Goal: Information Seeking & Learning: Check status

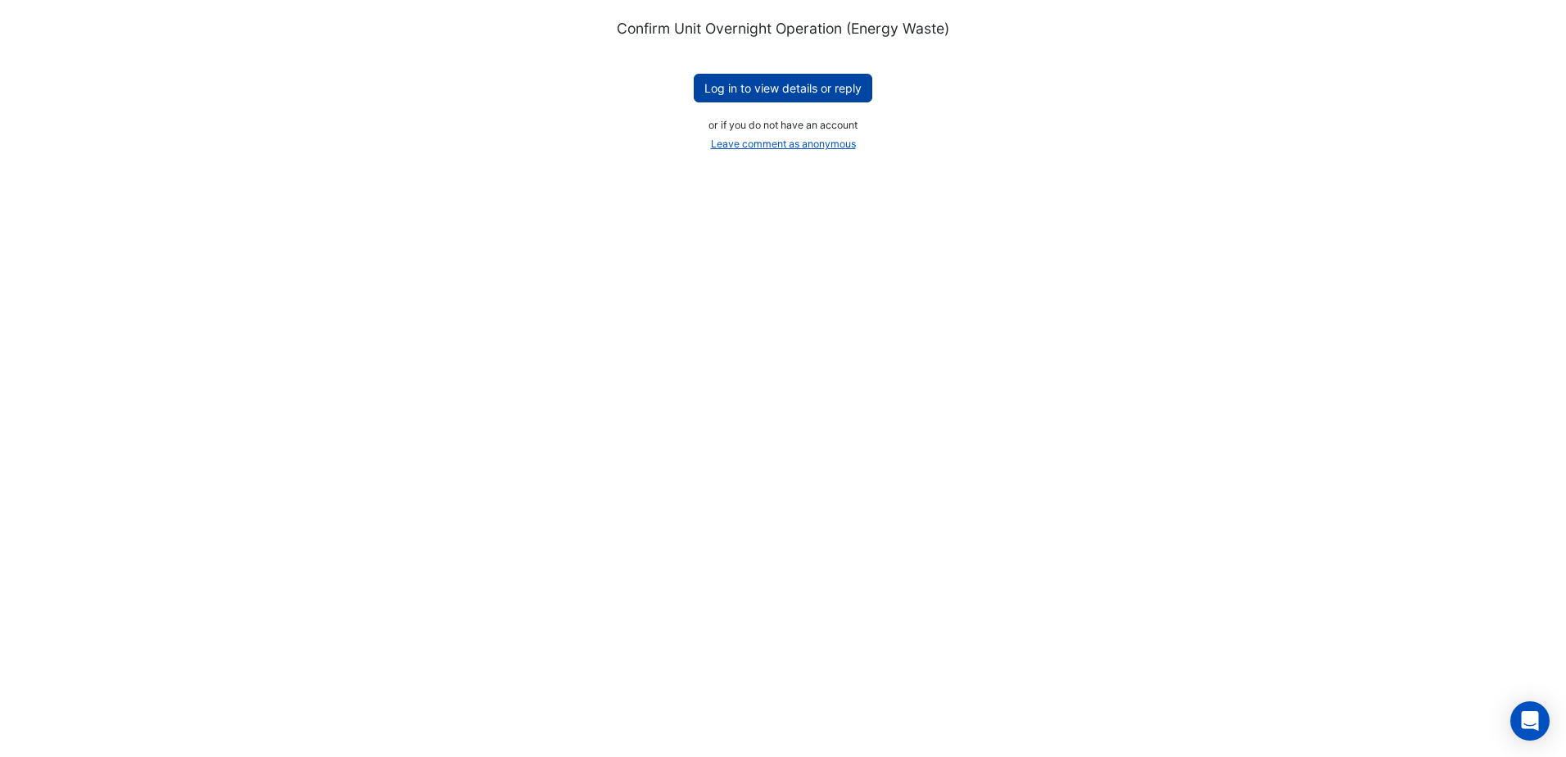
click at [808, 96] on button "Log in to view details or reply" at bounding box center [783, 88] width 179 height 29
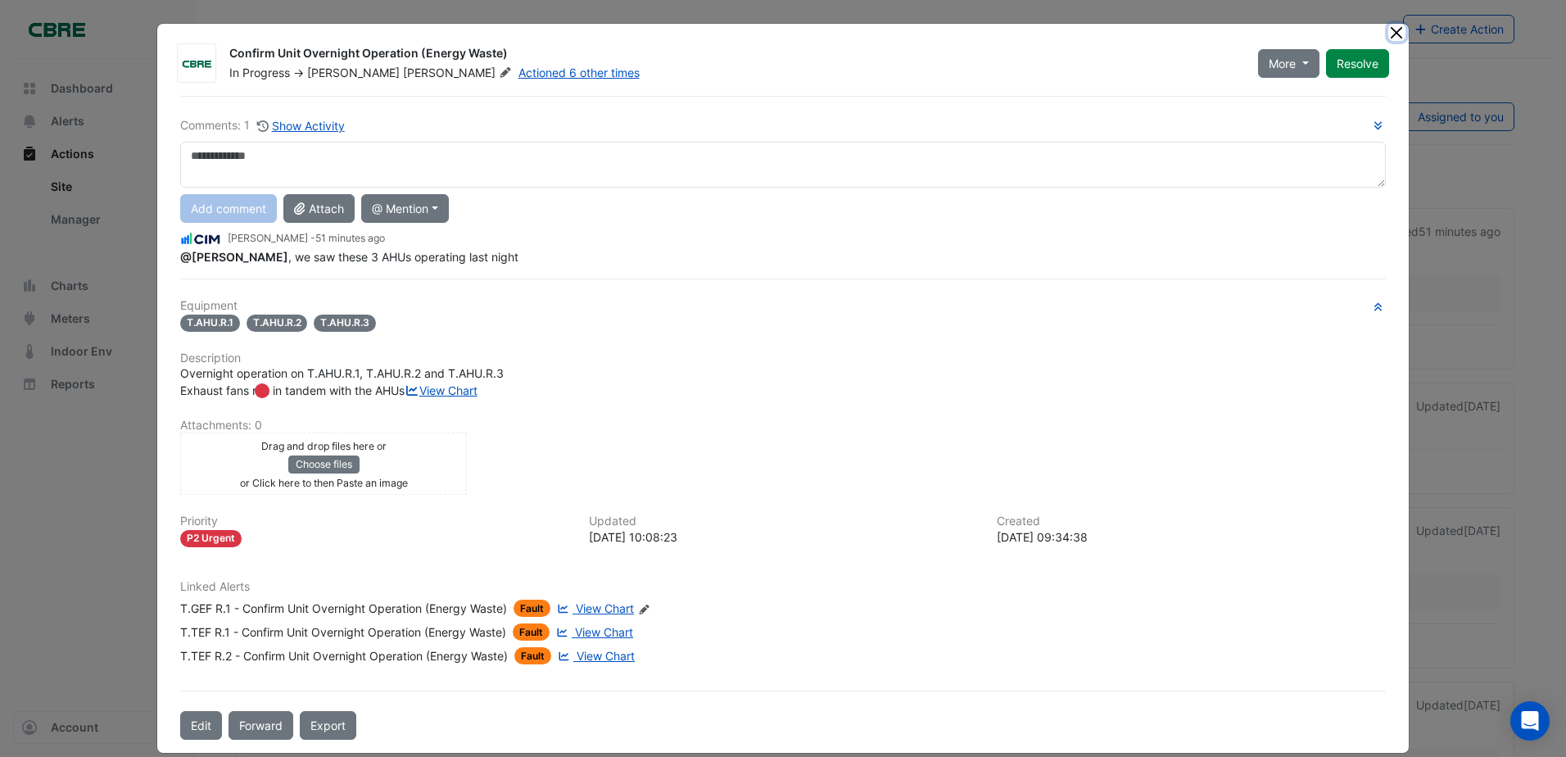
click at [1388, 33] on button "Close" at bounding box center [1396, 32] width 17 height 17
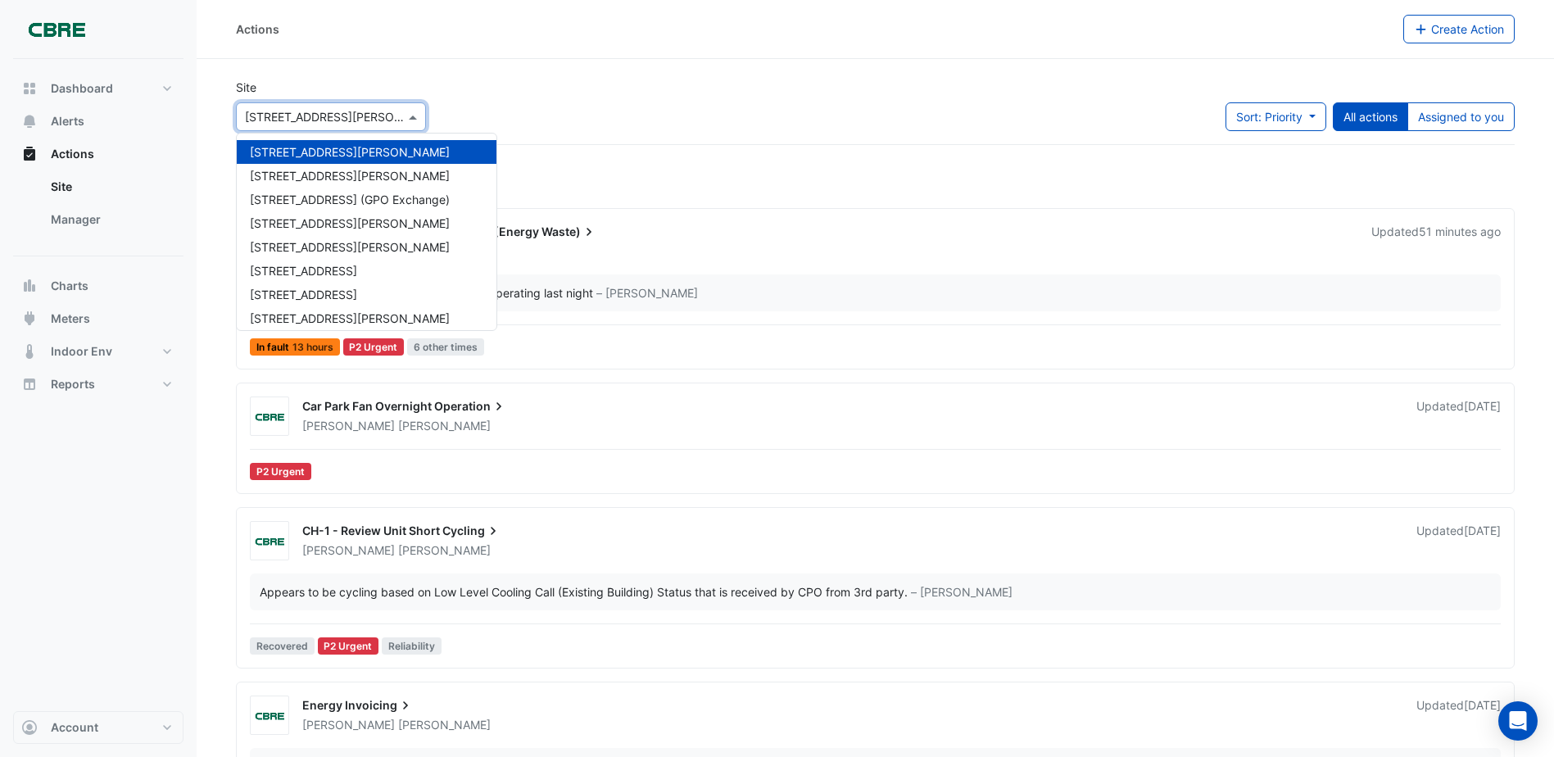
click at [320, 115] on input "text" at bounding box center [314, 117] width 139 height 17
click at [282, 227] on span "[STREET_ADDRESS][PERSON_NAME]" at bounding box center [350, 223] width 200 height 14
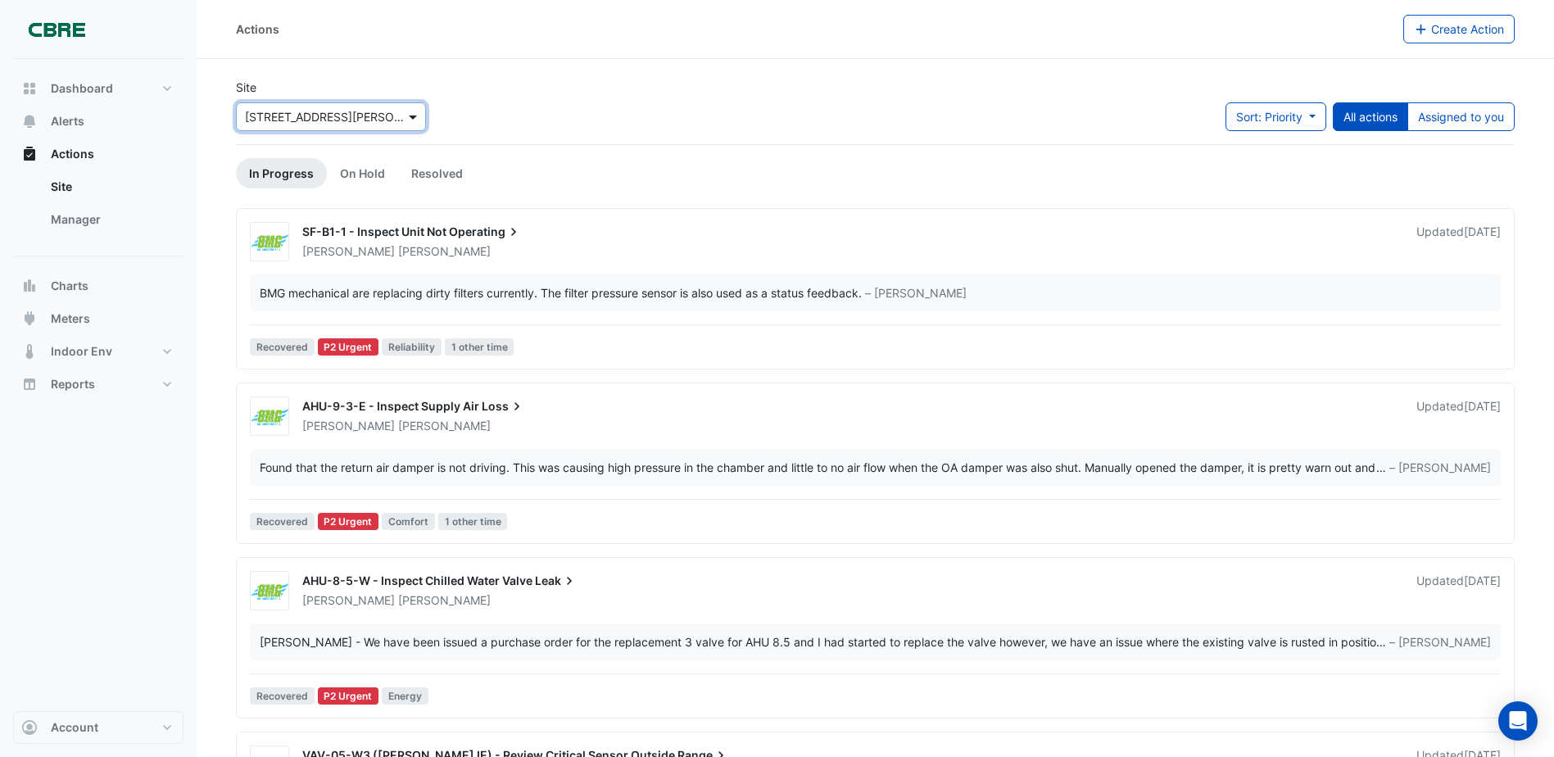
click at [407, 118] on span at bounding box center [415, 116] width 20 height 17
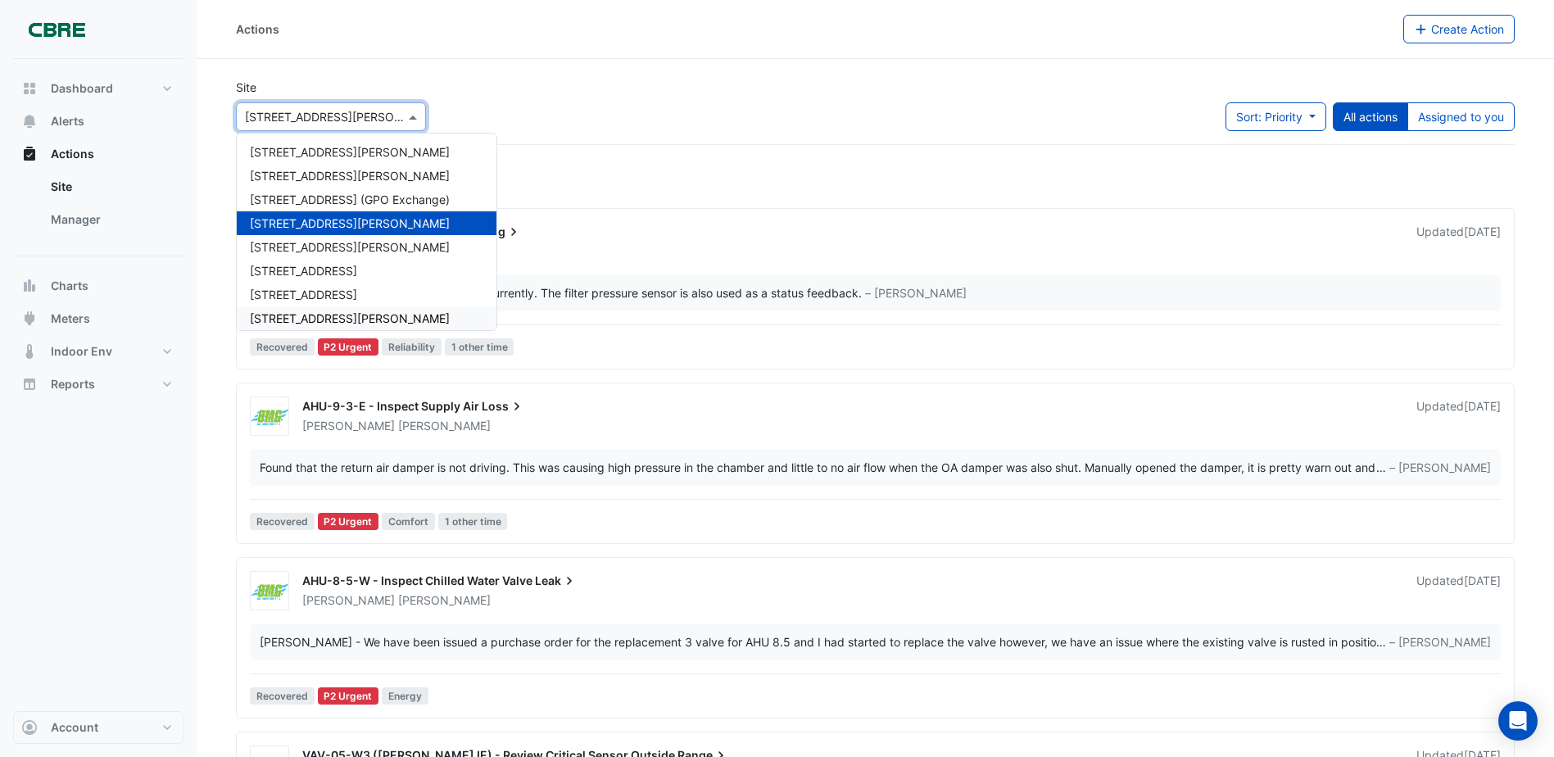
click at [301, 312] on span "[STREET_ADDRESS][PERSON_NAME]" at bounding box center [350, 318] width 200 height 14
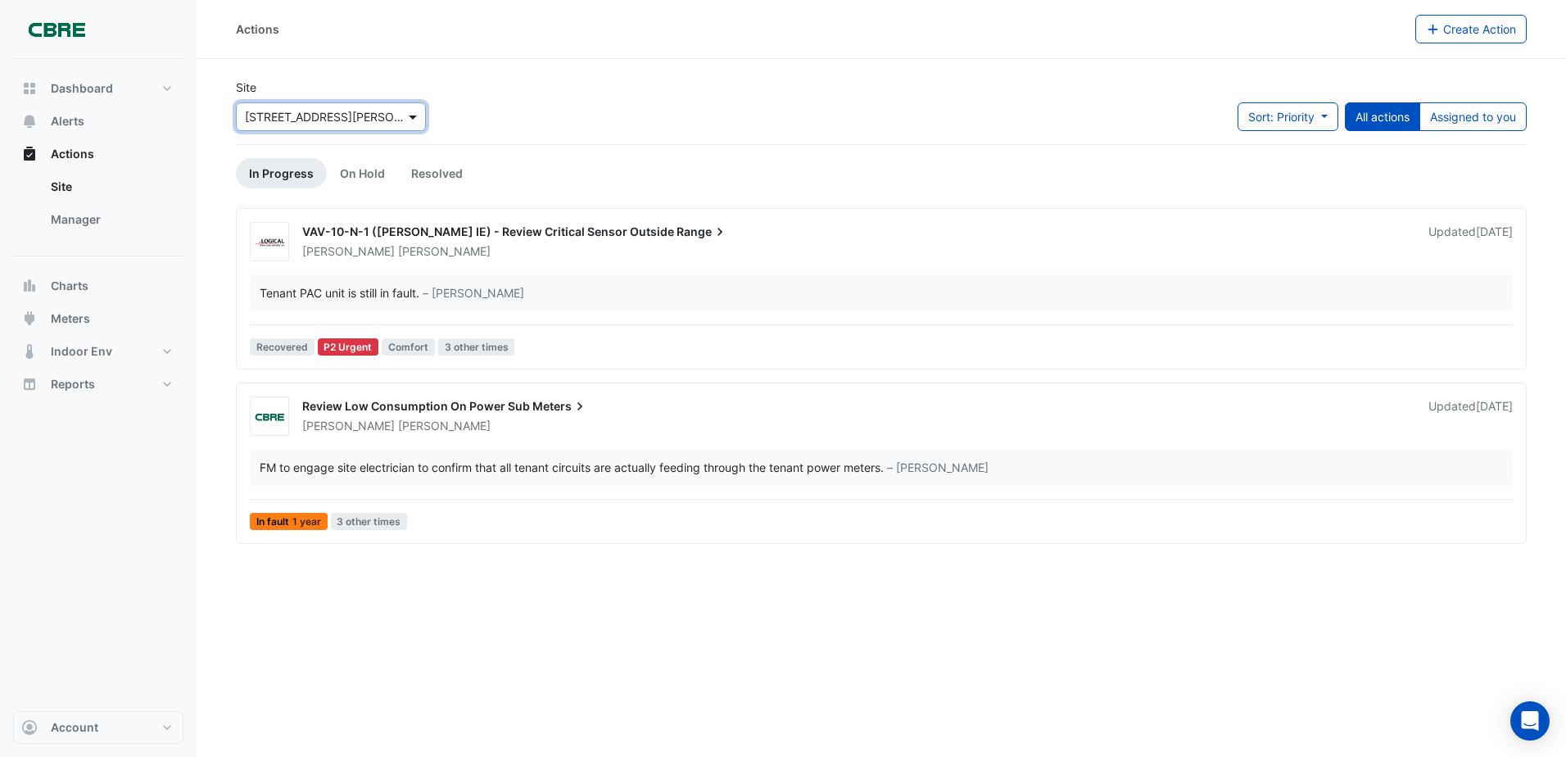
click at [410, 116] on span at bounding box center [415, 116] width 20 height 17
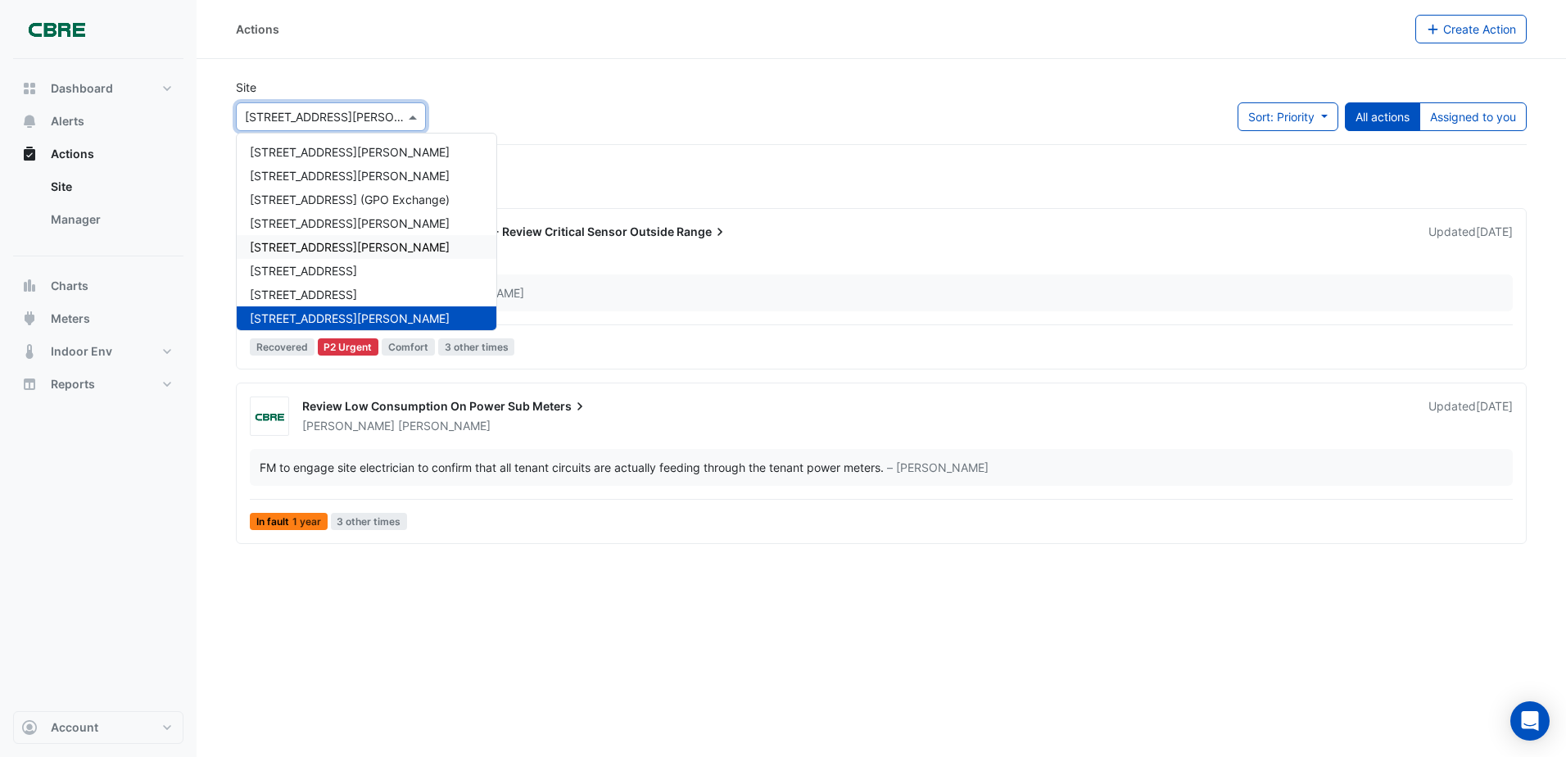
click at [305, 231] on div "[STREET_ADDRESS][PERSON_NAME]" at bounding box center [367, 223] width 260 height 24
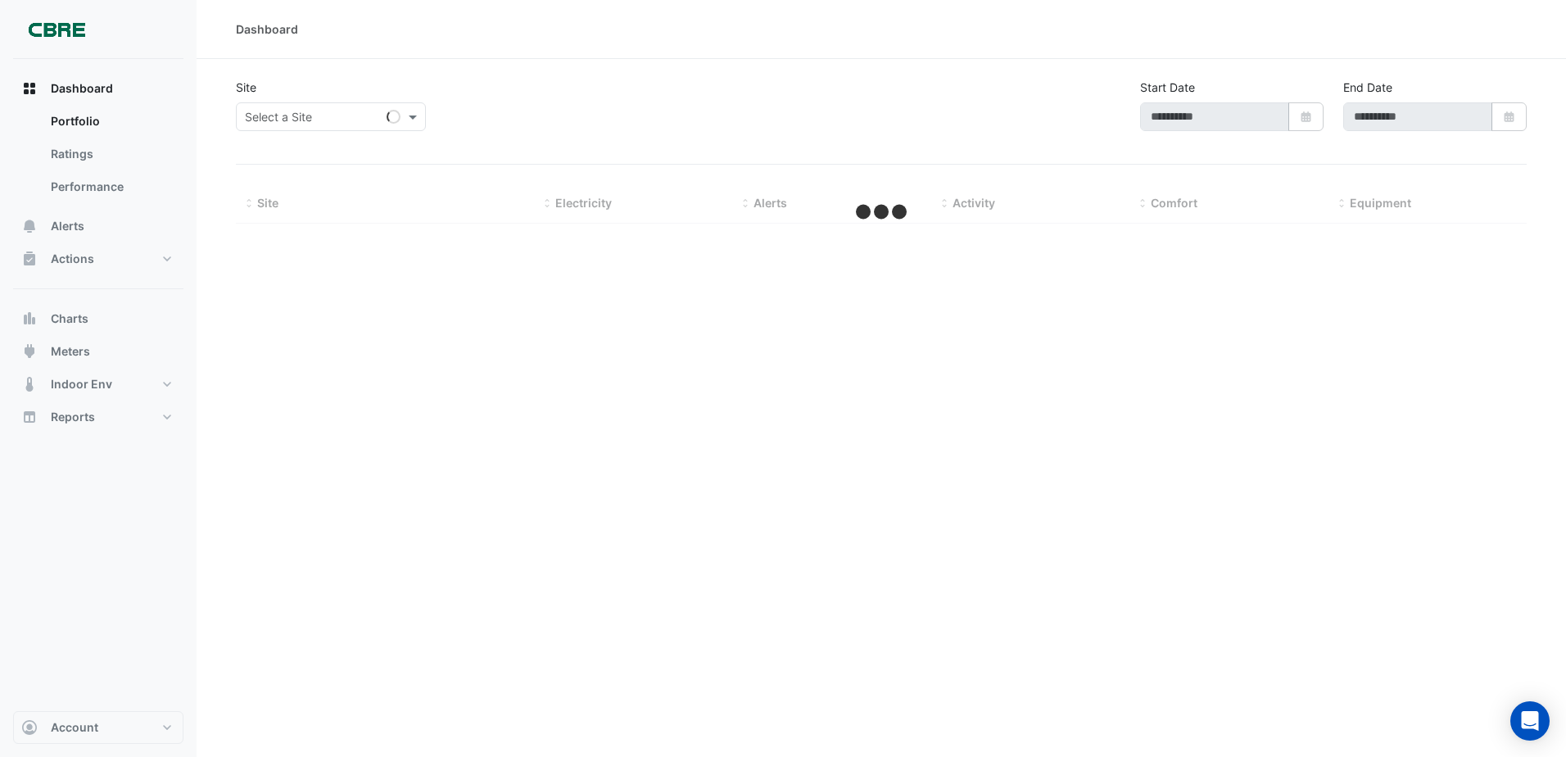
type input "**********"
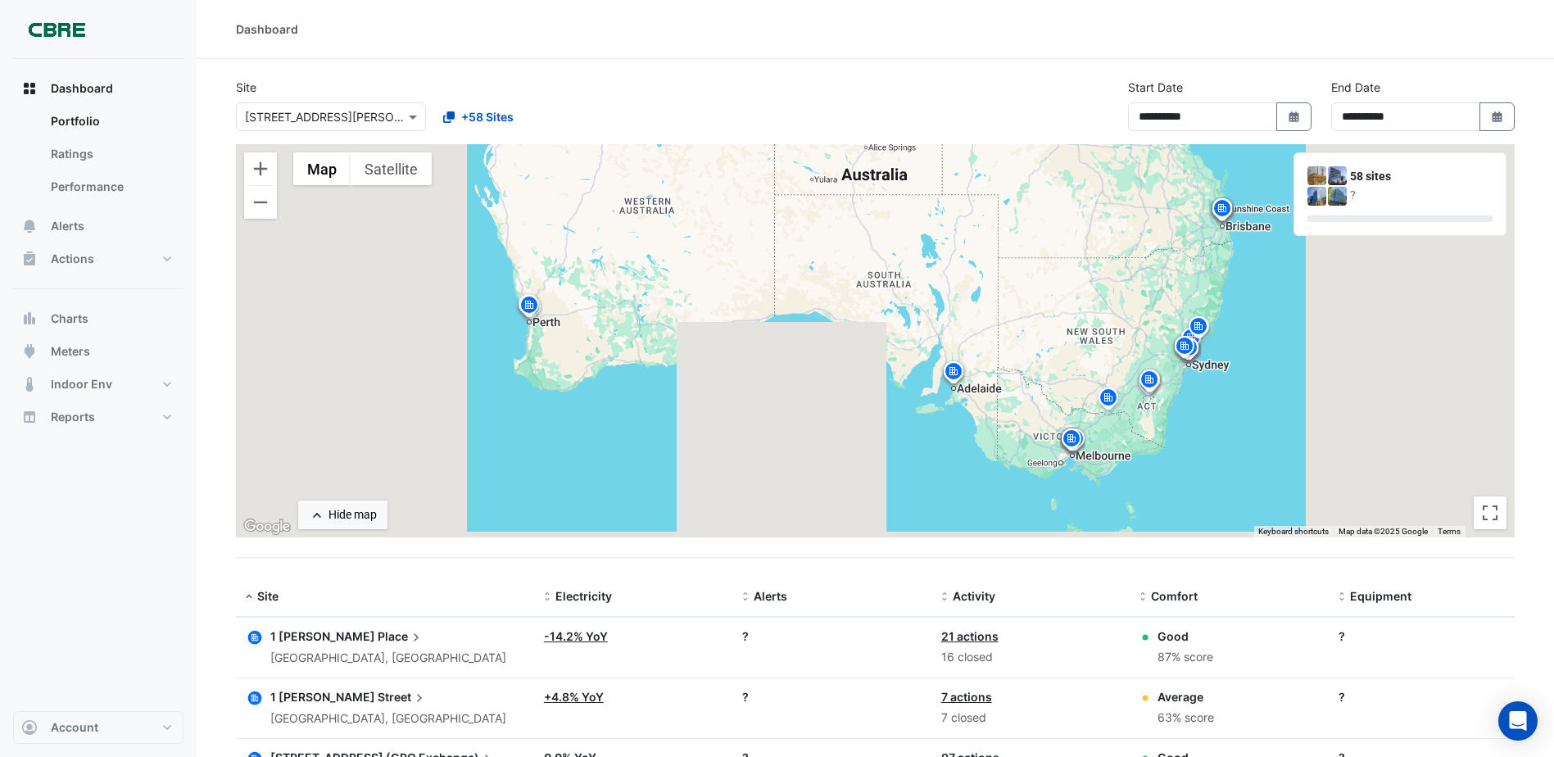
click at [284, 114] on input "text" at bounding box center [314, 117] width 139 height 17
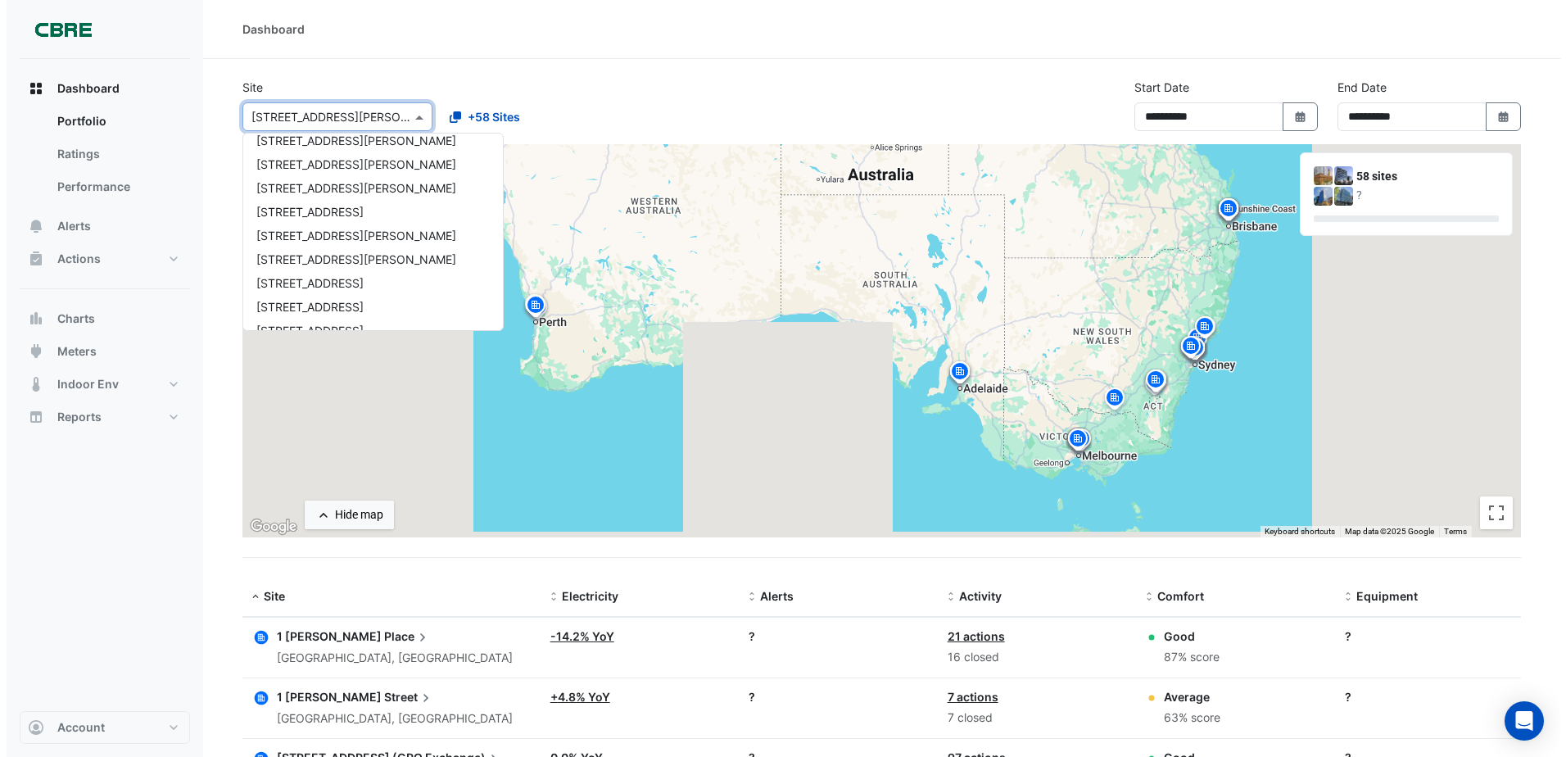
scroll to position [1065, 0]
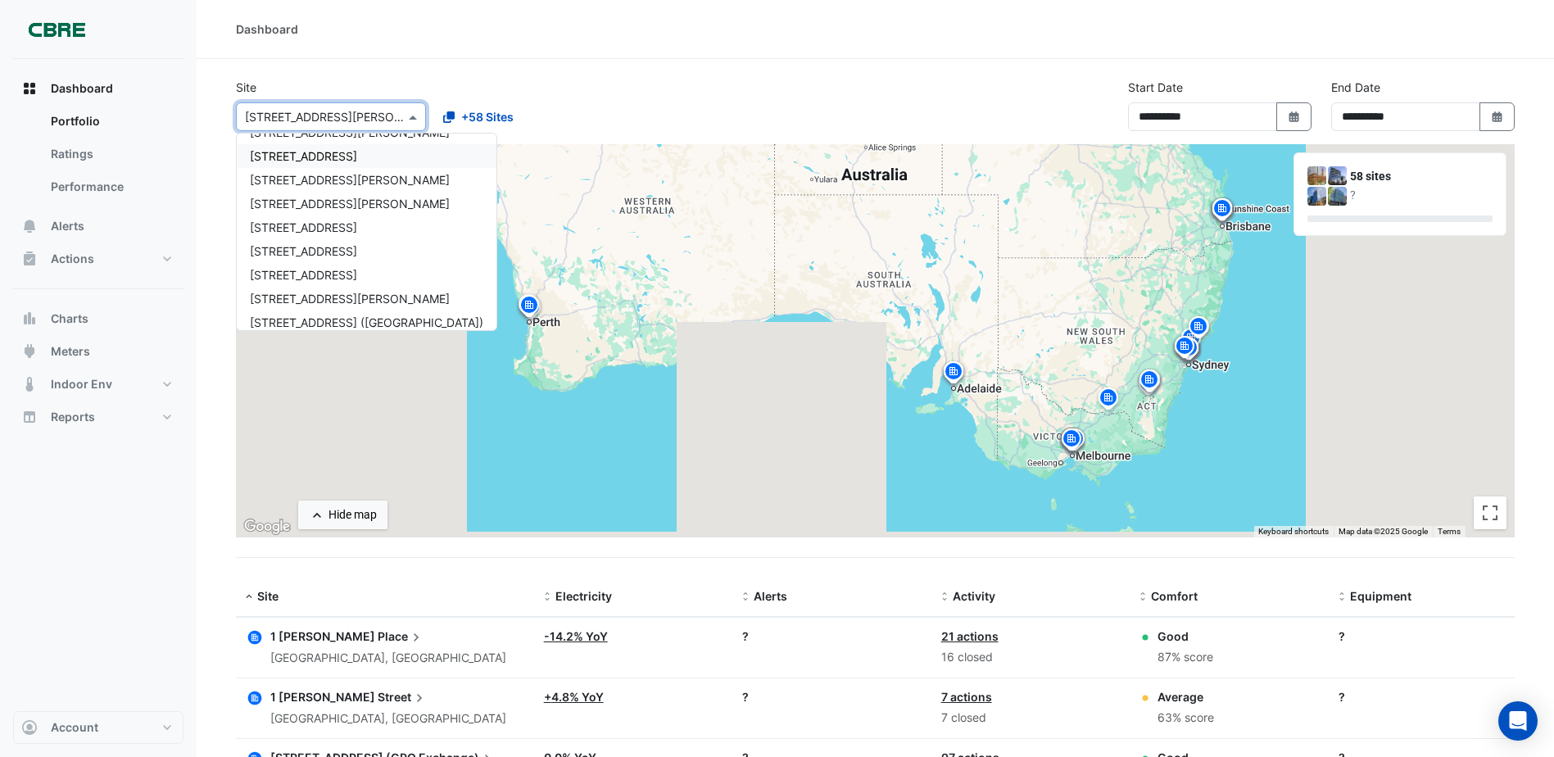
click at [299, 161] on span "[STREET_ADDRESS]" at bounding box center [303, 156] width 107 height 14
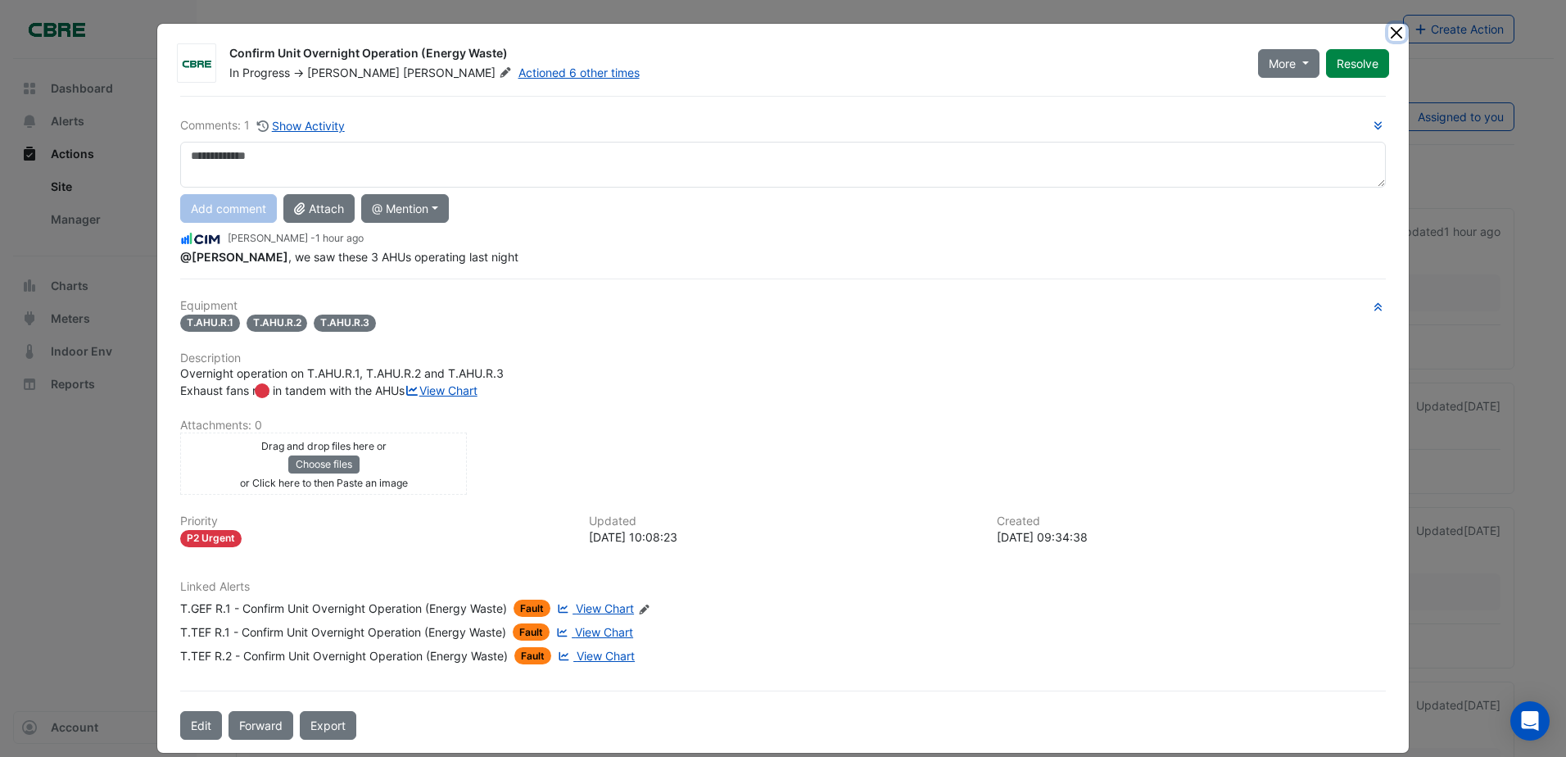
click at [1394, 29] on button "Close" at bounding box center [1396, 32] width 17 height 17
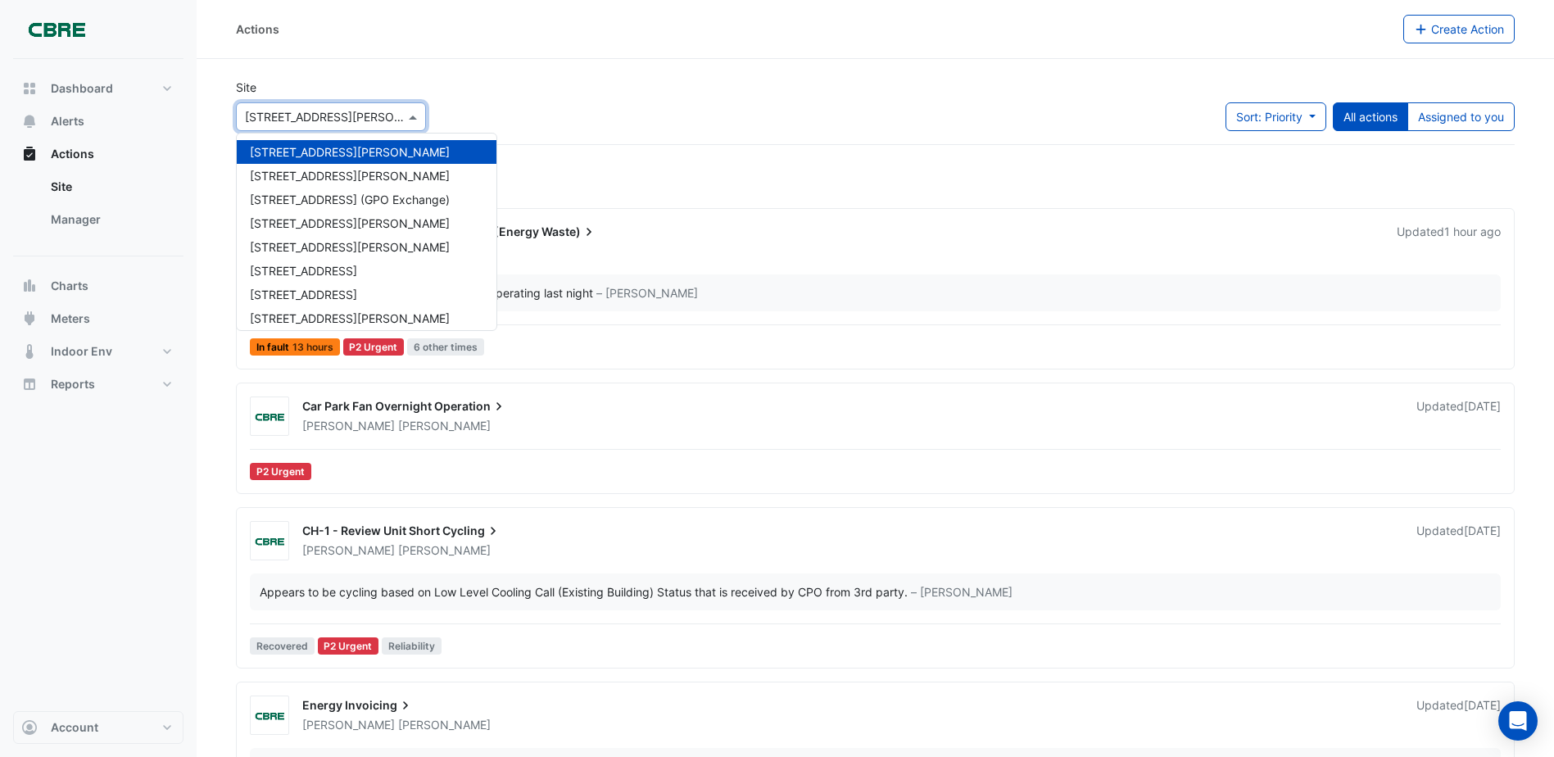
click at [255, 116] on input "text" at bounding box center [314, 117] width 139 height 17
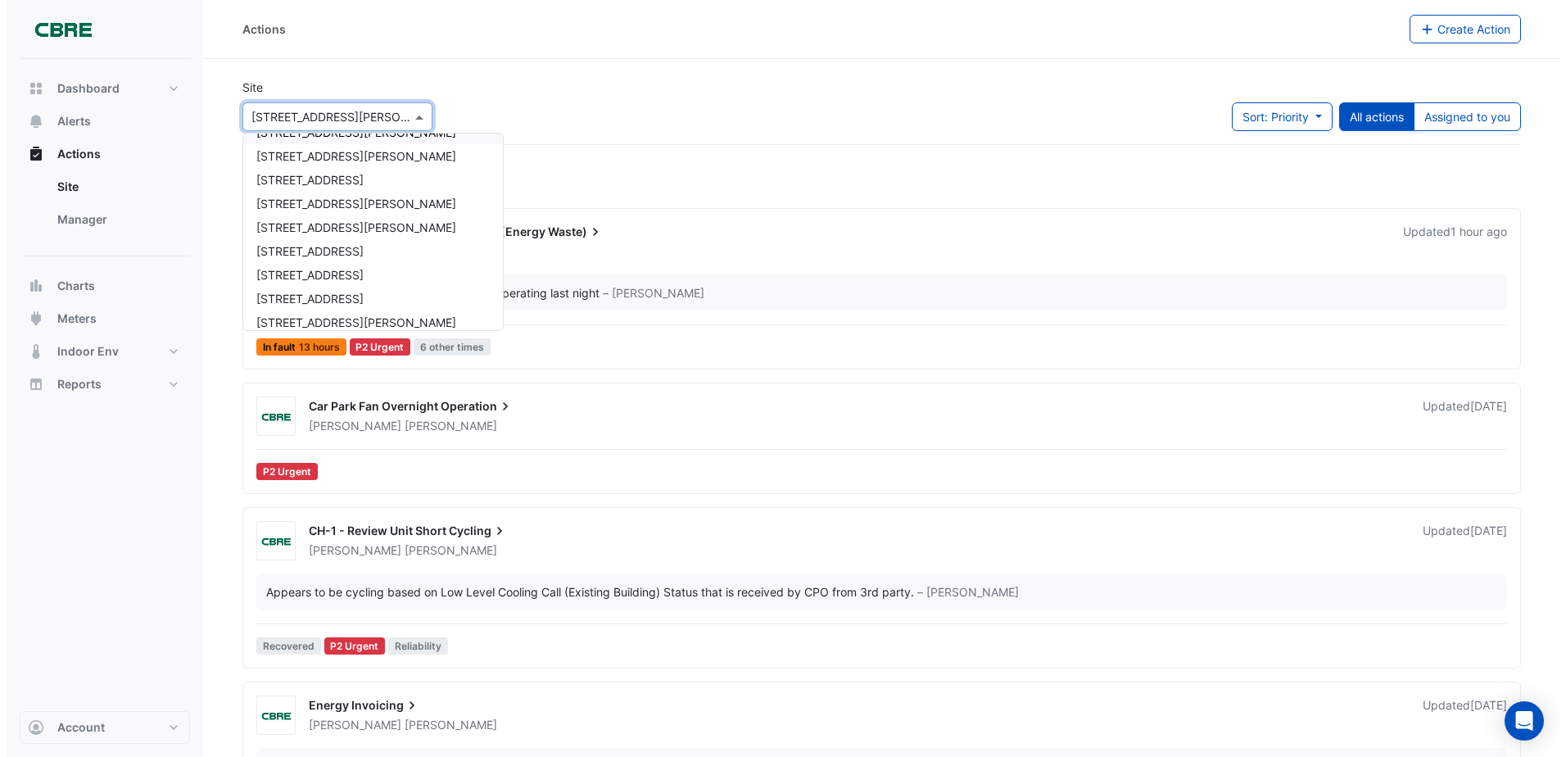
scroll to position [1065, 0]
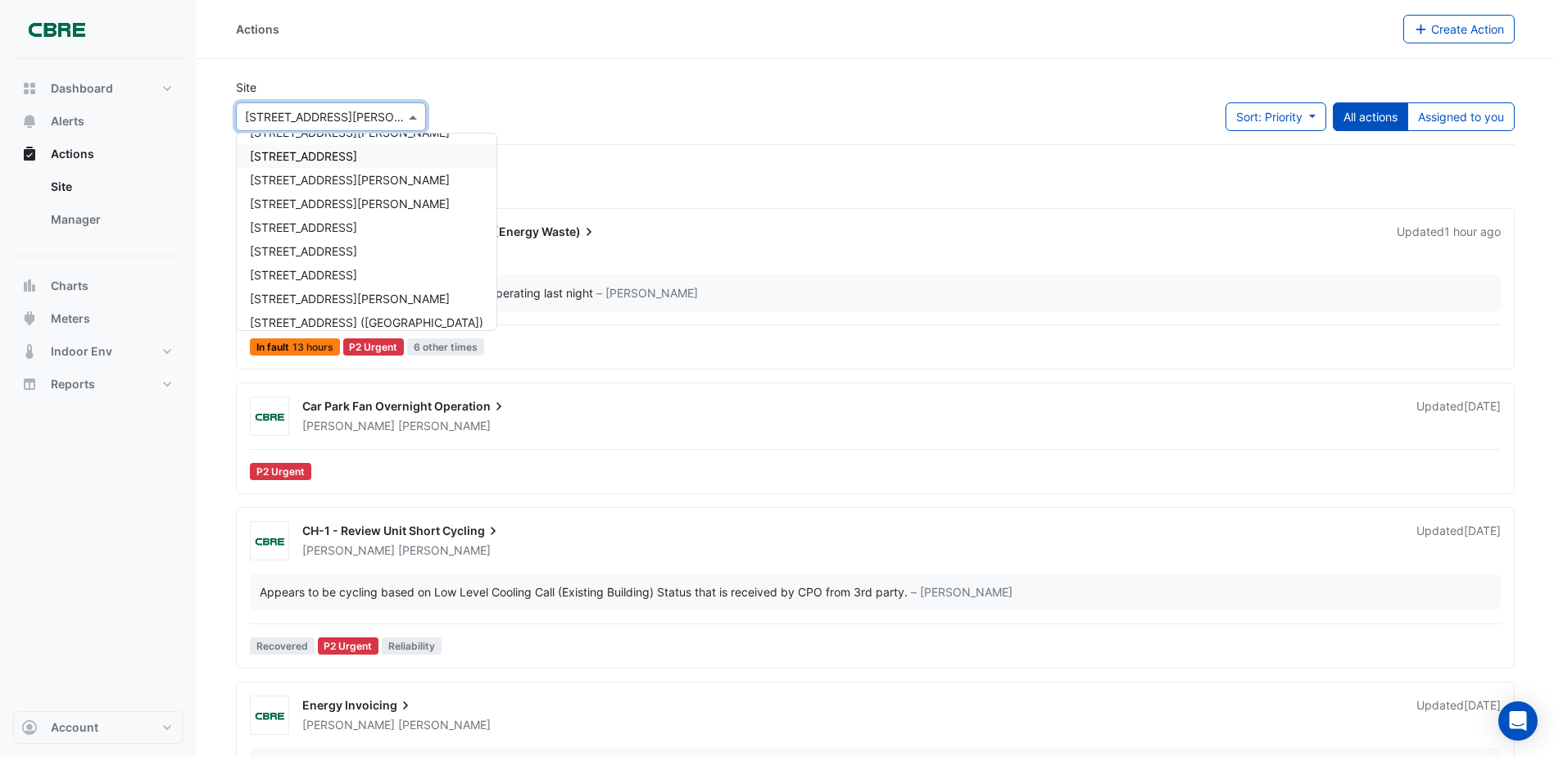
click at [312, 165] on div "[STREET_ADDRESS]" at bounding box center [367, 156] width 260 height 24
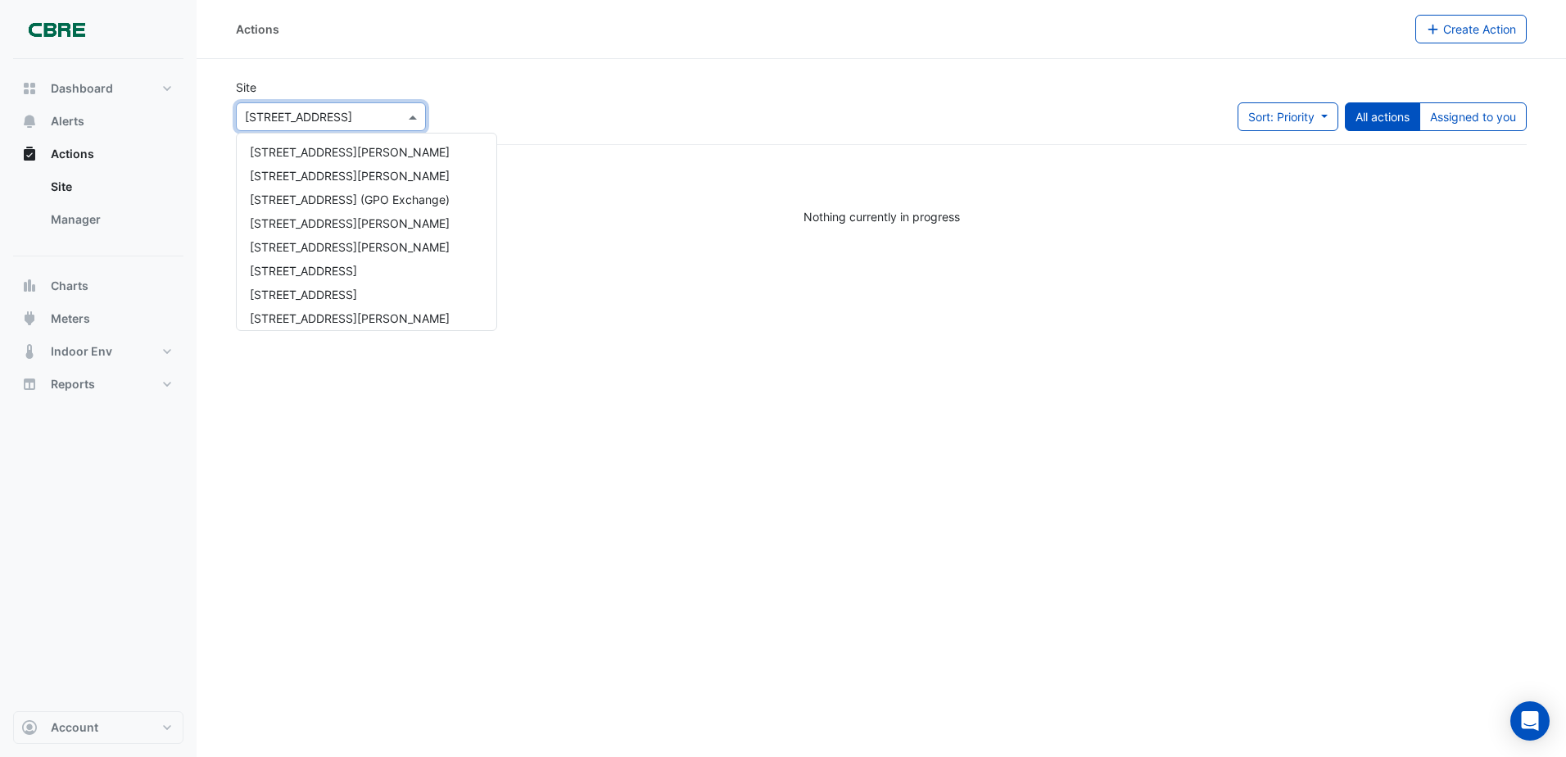
click at [361, 112] on input "text" at bounding box center [314, 117] width 139 height 17
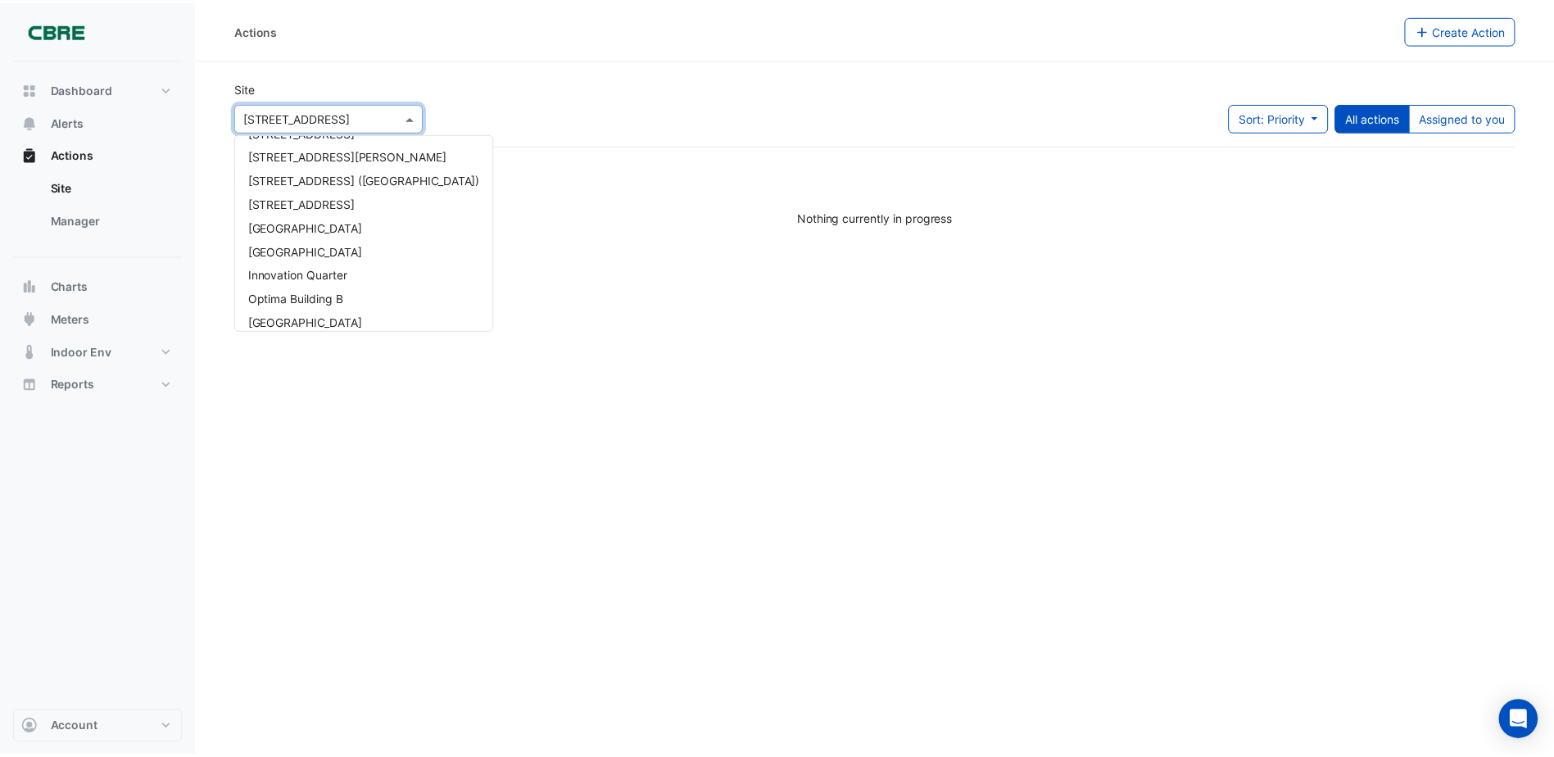
scroll to position [1218, 0]
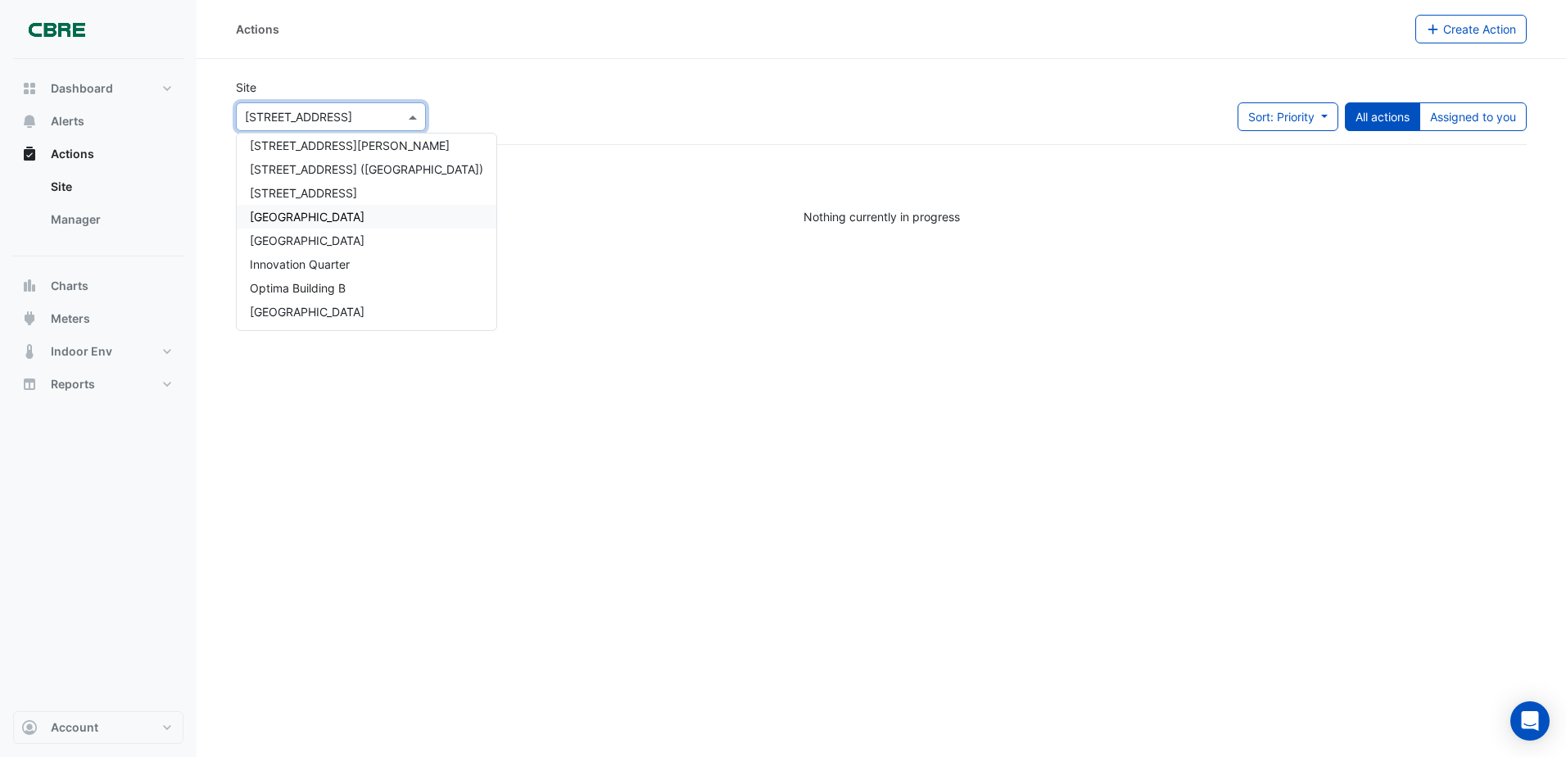
click at [338, 223] on span "[GEOGRAPHIC_DATA]" at bounding box center [307, 217] width 115 height 14
